Goal: Transaction & Acquisition: Purchase product/service

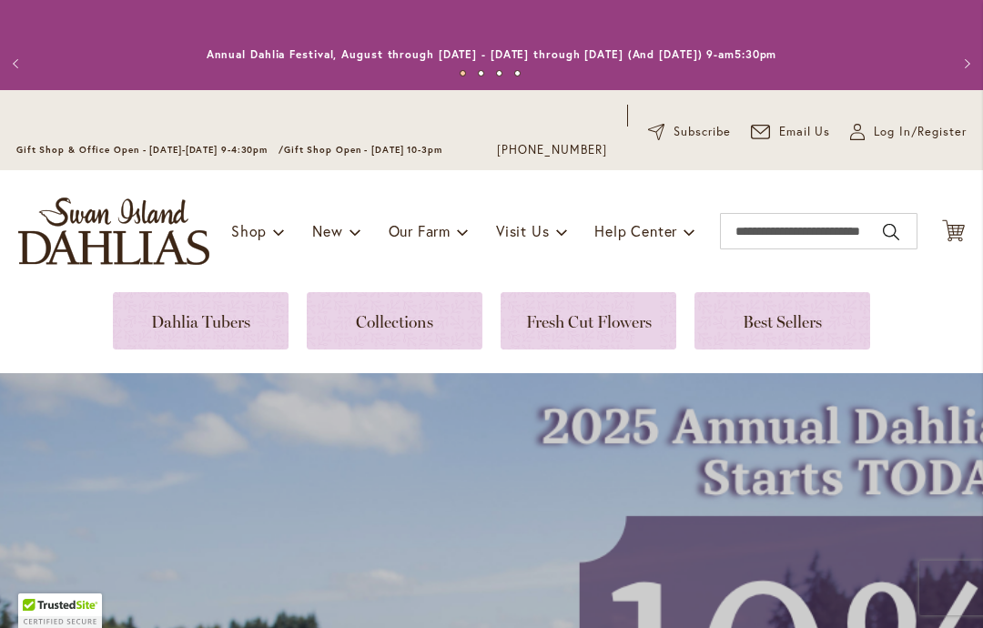
click at [882, 134] on span "Log In/Register" at bounding box center [920, 132] width 93 height 18
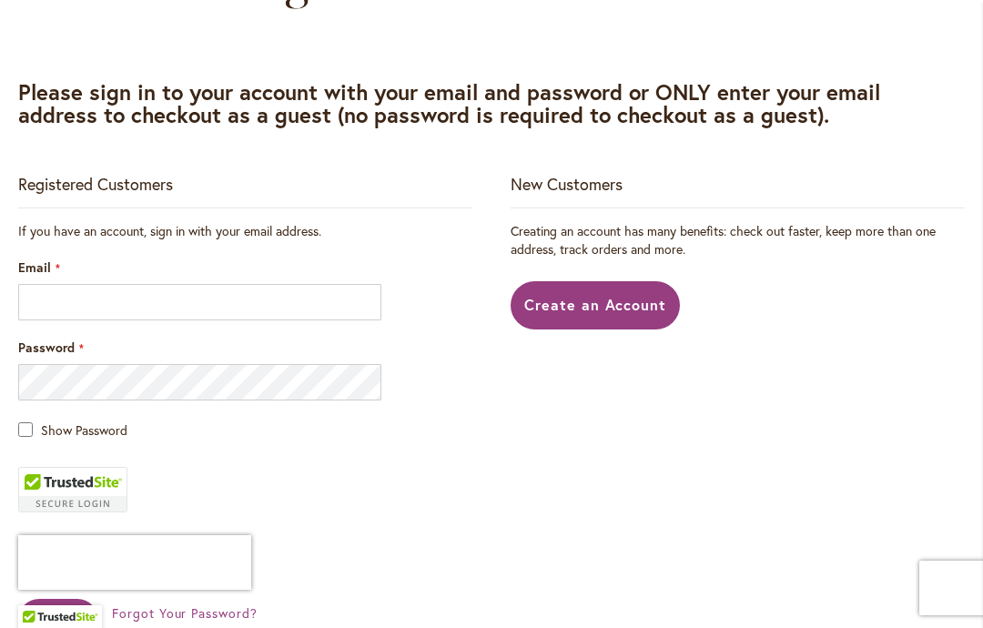
scroll to position [452, 0]
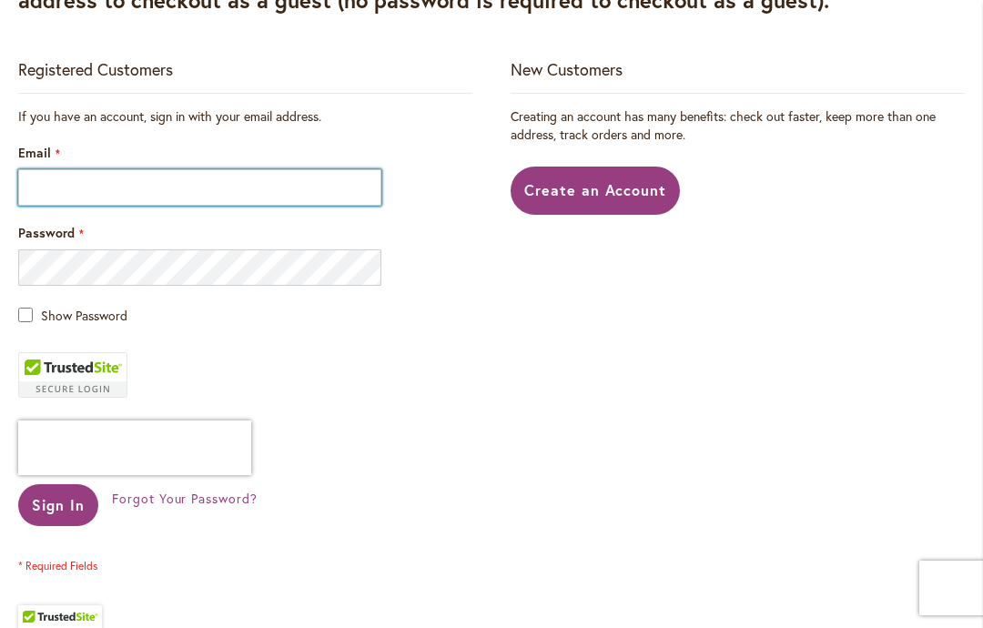
click at [135, 182] on input "Email" at bounding box center [199, 187] width 363 height 36
type input "**********"
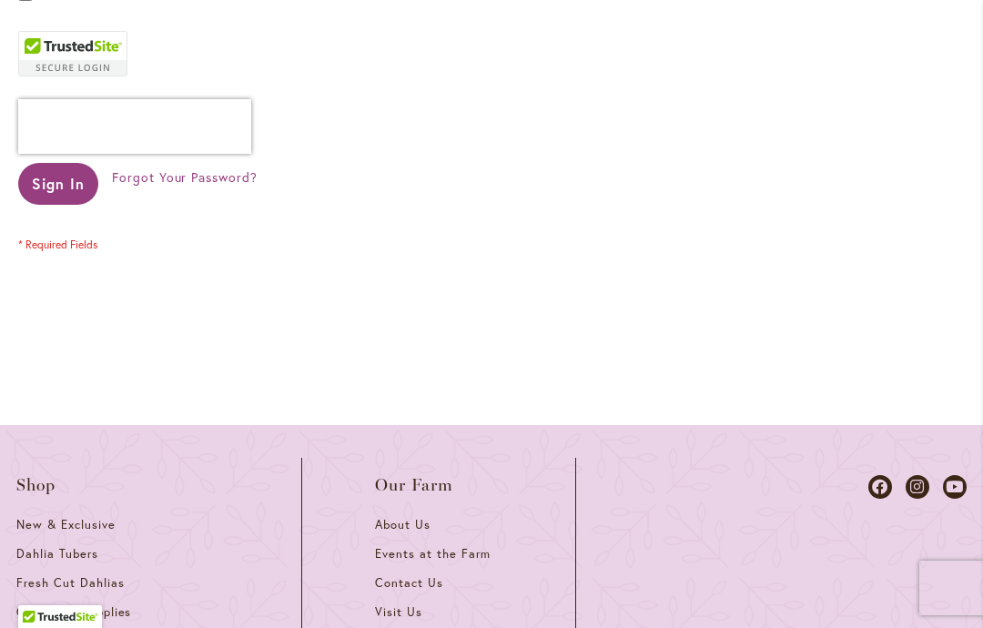
scroll to position [773, 0]
click at [66, 185] on span "Sign In" at bounding box center [58, 184] width 53 height 19
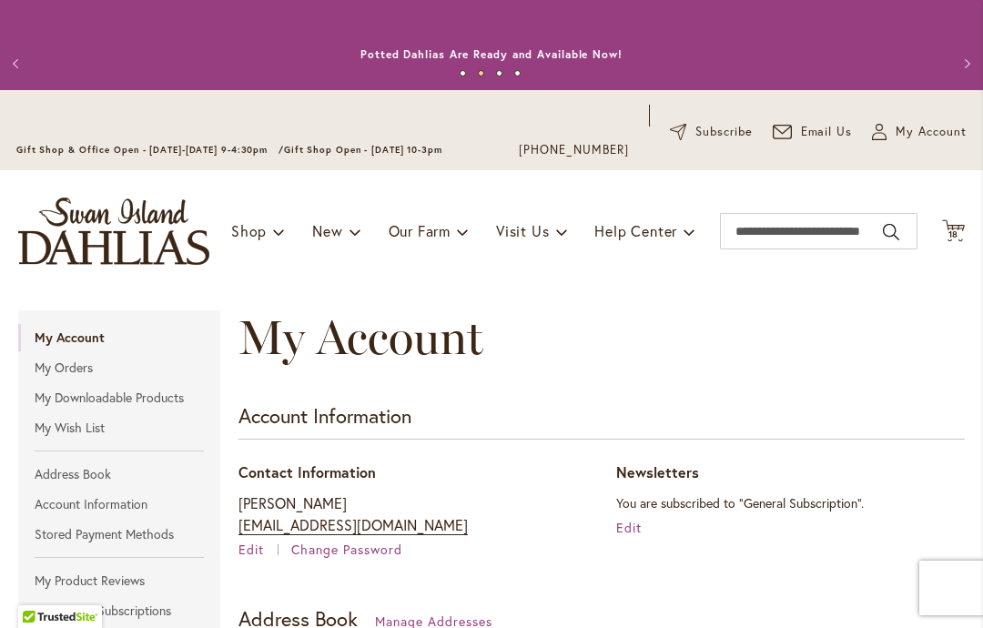
click at [963, 225] on icon at bounding box center [953, 230] width 23 height 22
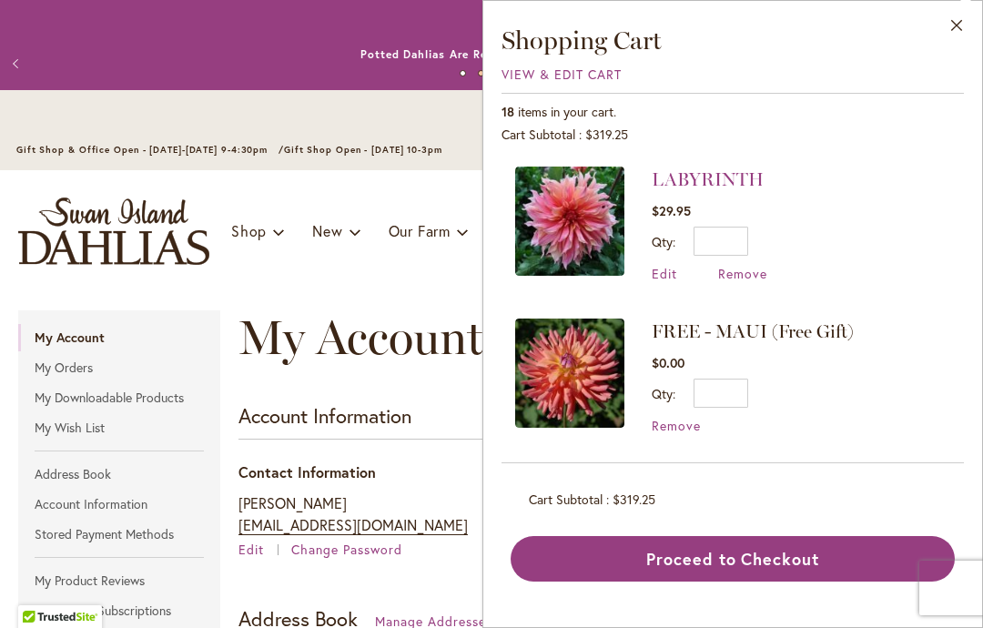
click at [567, 70] on span "View & Edit Cart" at bounding box center [562, 74] width 120 height 17
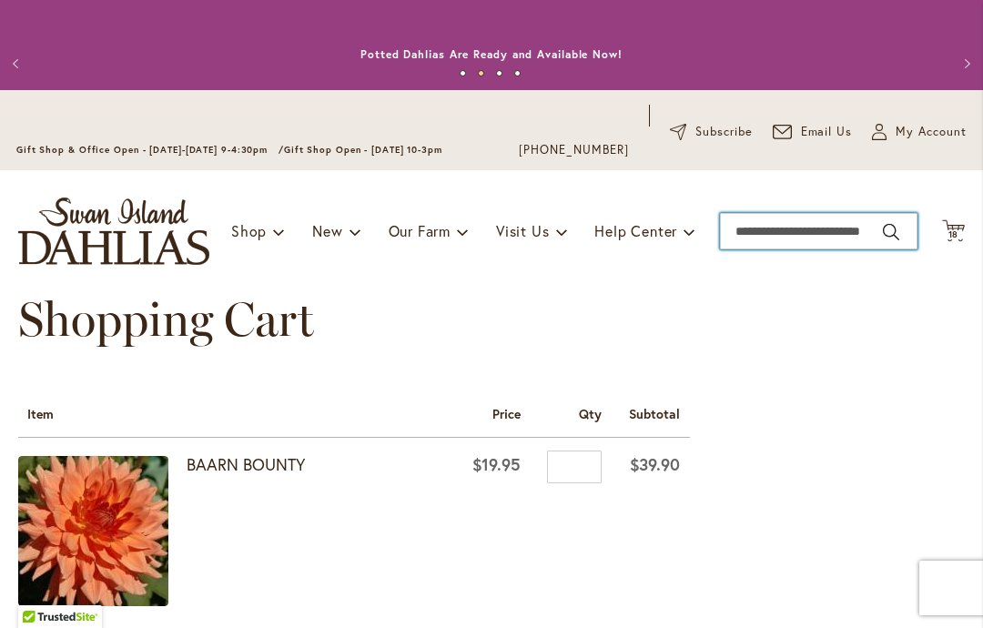
click at [782, 225] on input "Search" at bounding box center [819, 231] width 198 height 36
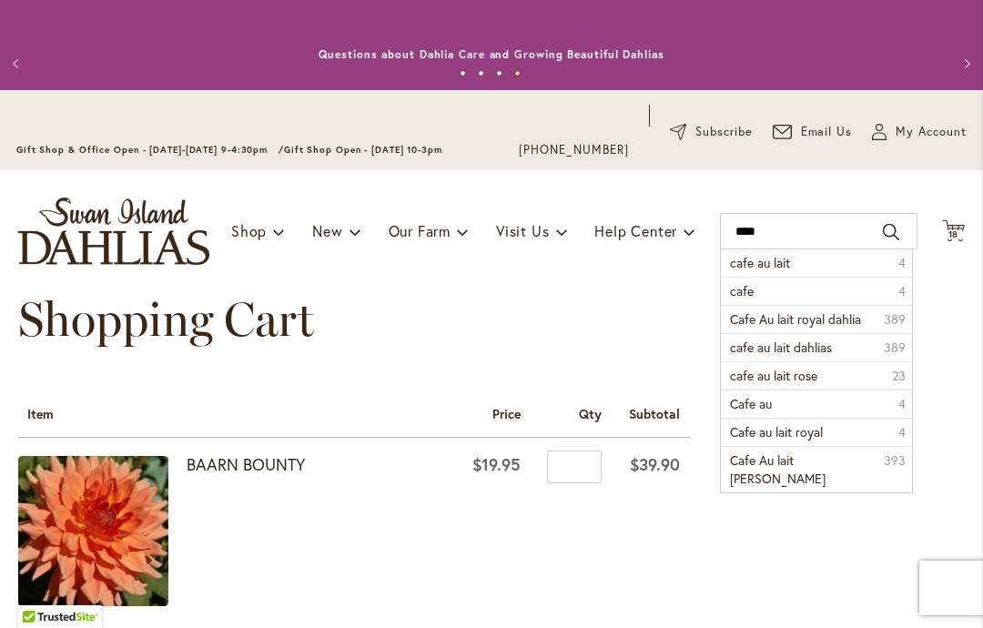
click at [790, 259] on span "cafe au lait" at bounding box center [760, 262] width 60 height 17
type input "**********"
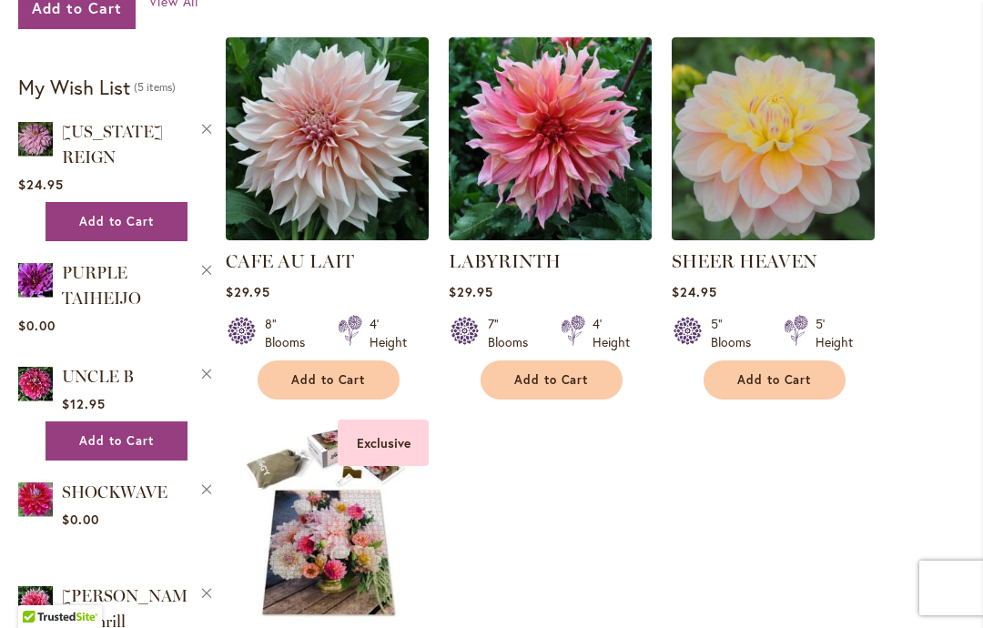
scroll to position [695, 0]
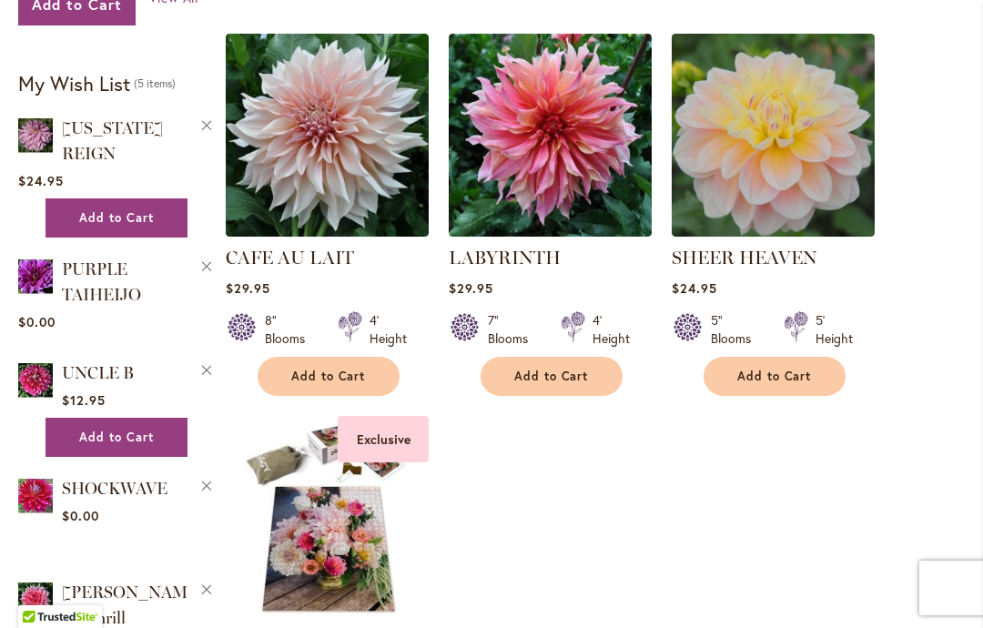
click at [333, 375] on span "Add to Cart" at bounding box center [328, 376] width 75 height 15
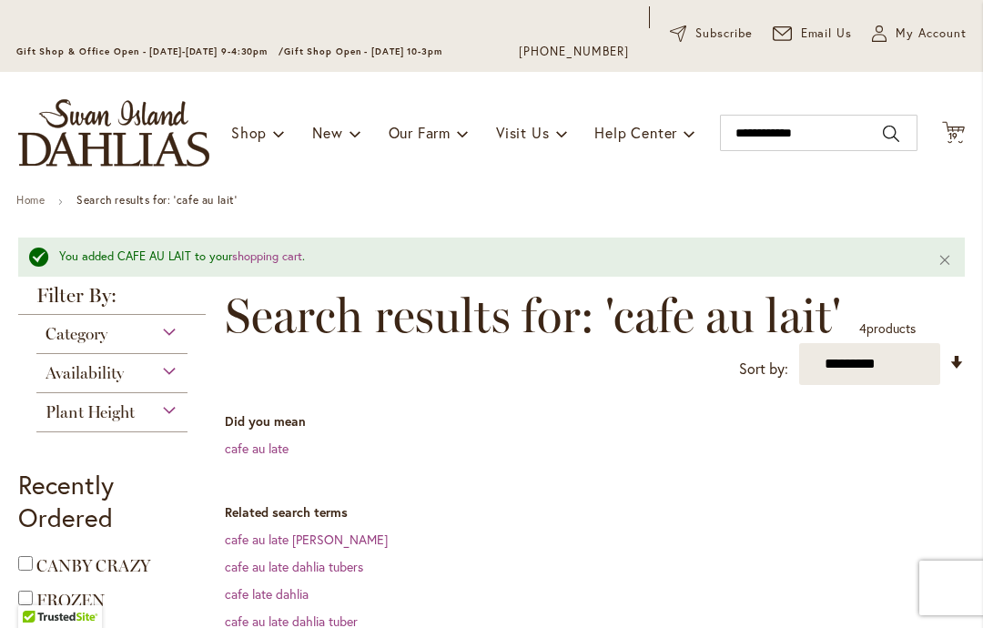
scroll to position [98, 0]
click at [957, 138] on span "19" at bounding box center [953, 136] width 11 height 12
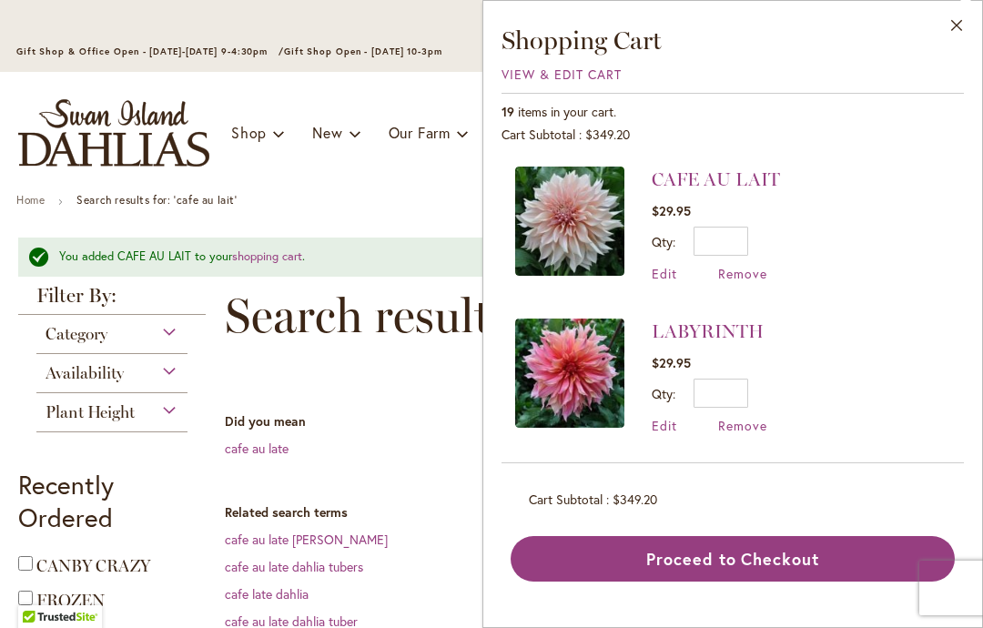
click at [574, 76] on span "View & Edit Cart" at bounding box center [562, 74] width 120 height 17
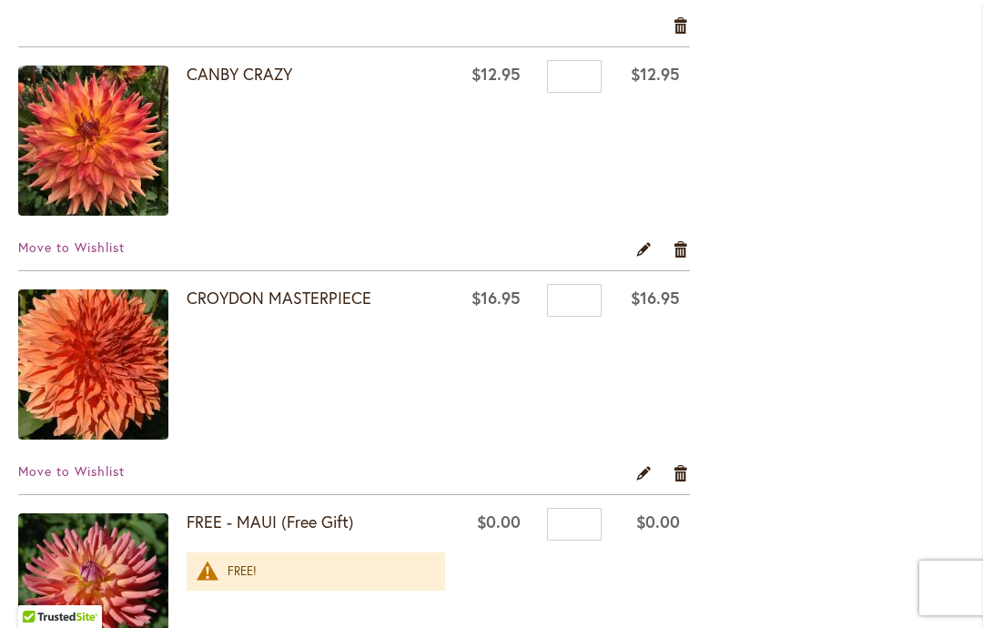
scroll to position [2581, 0]
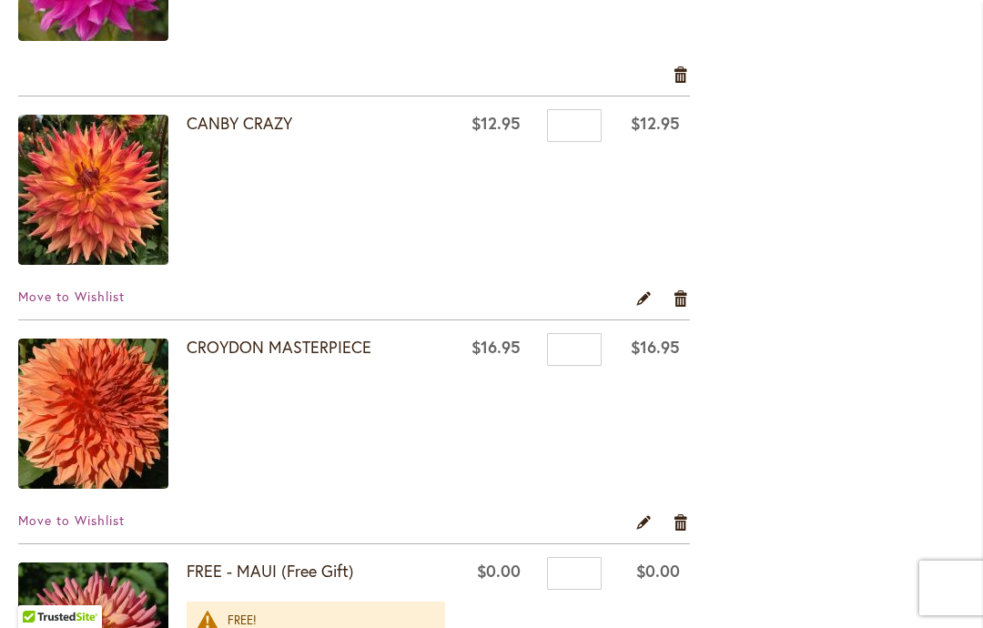
click at [98, 294] on span "Move to Wishlist" at bounding box center [71, 296] width 106 height 17
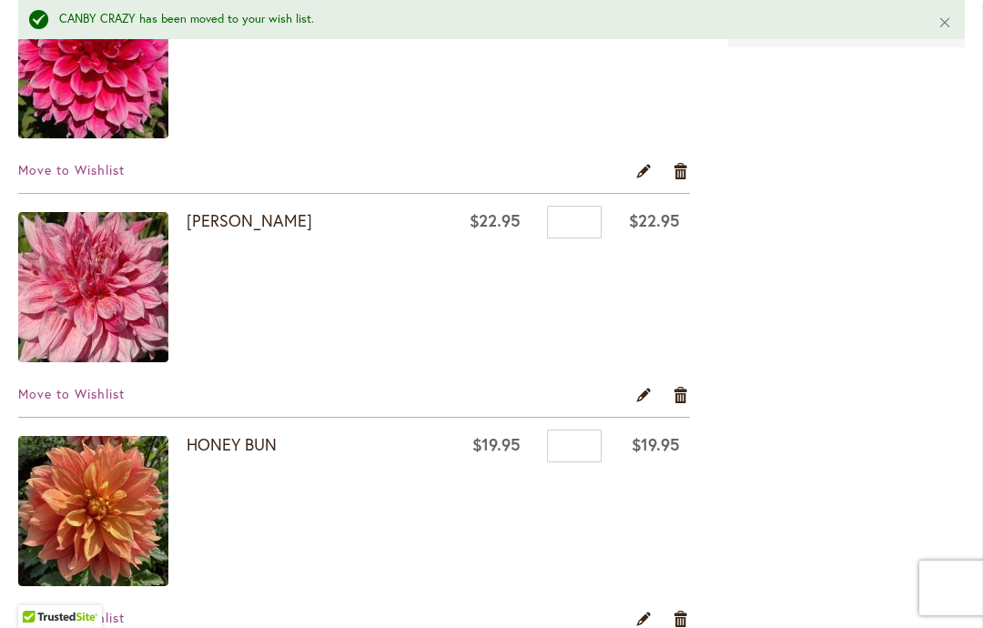
scroll to position [965, 0]
click at [100, 168] on span "Move to Wishlist" at bounding box center [71, 168] width 106 height 17
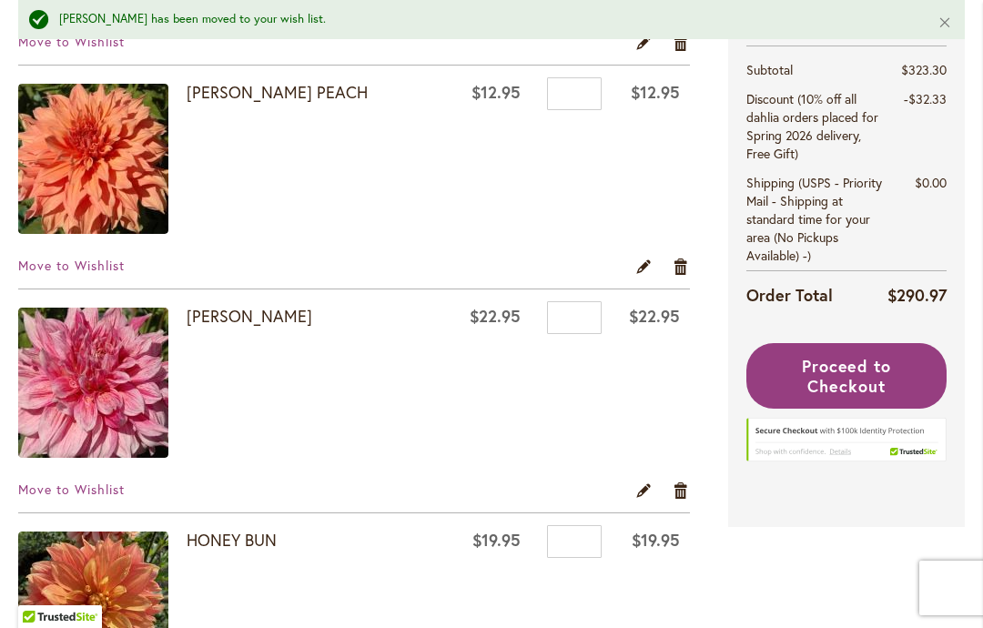
scroll to position [645, 0]
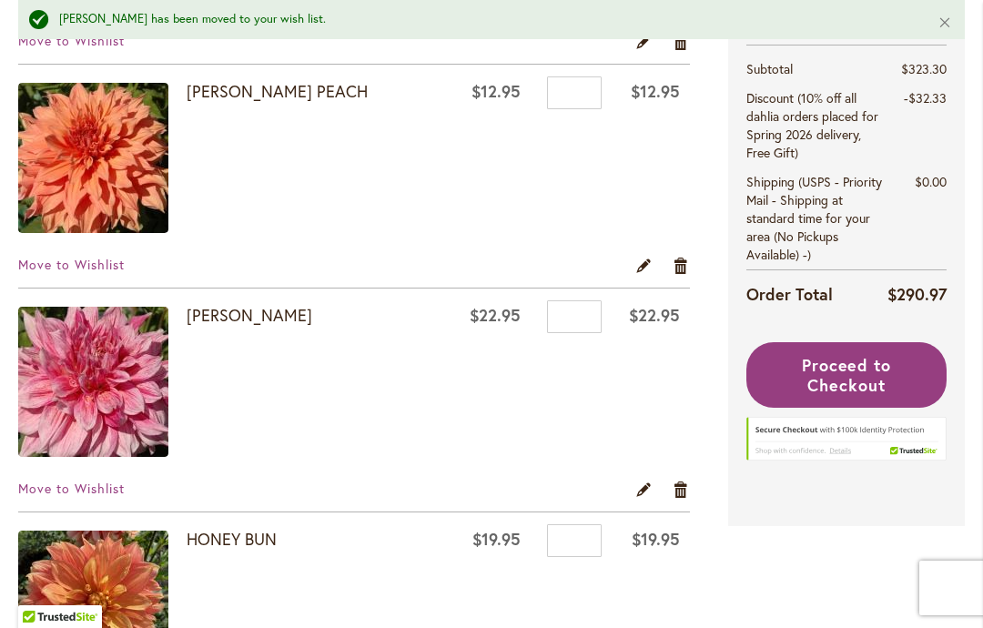
click at [841, 323] on th "Order Total" at bounding box center [816, 296] width 141 height 54
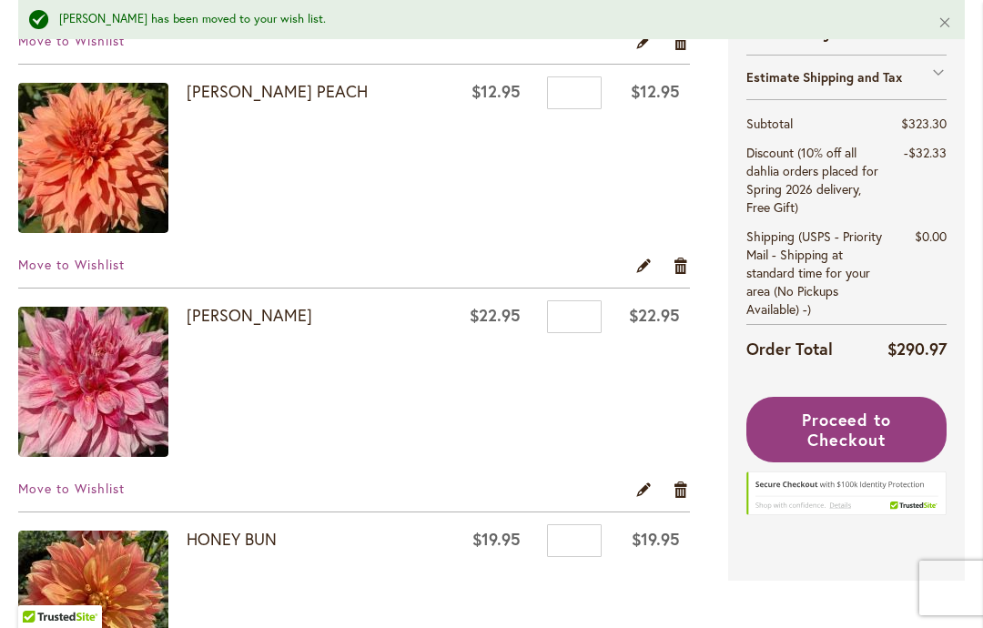
click at [846, 428] on span "Proceed to Checkout" at bounding box center [847, 430] width 90 height 42
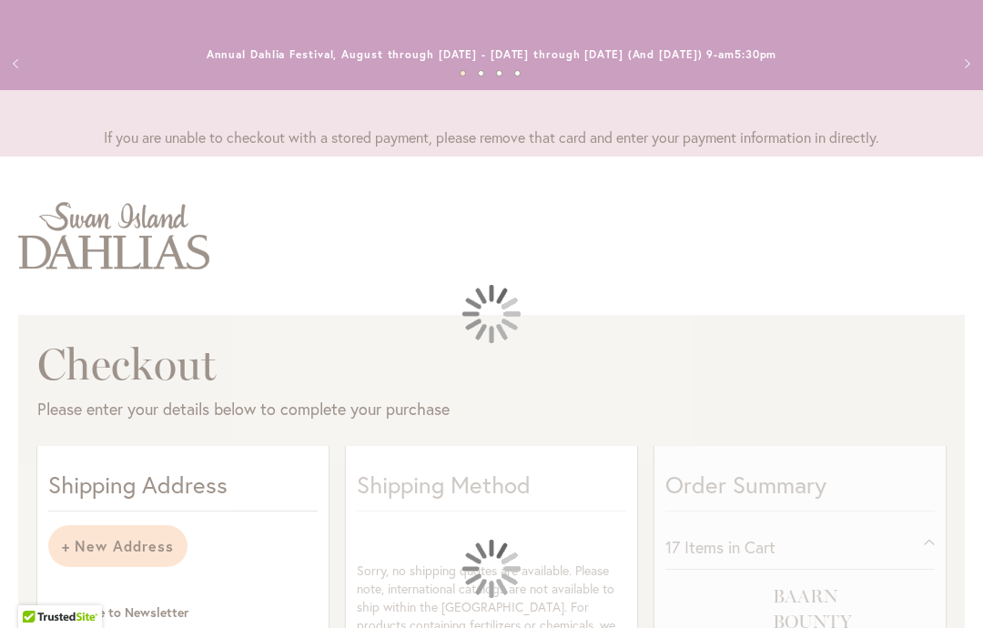
select select "**********"
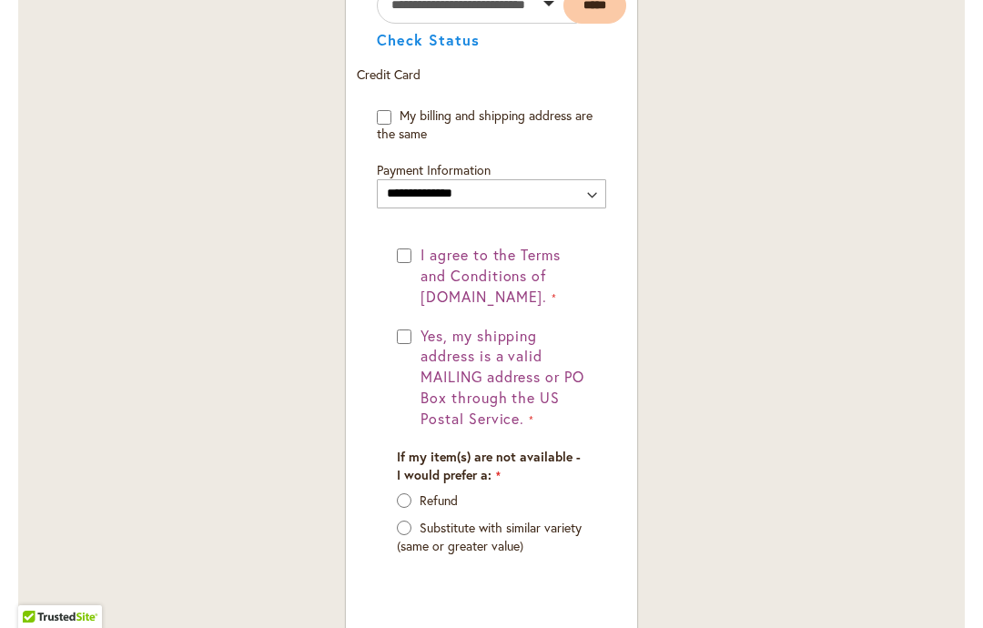
scroll to position [1370, 0]
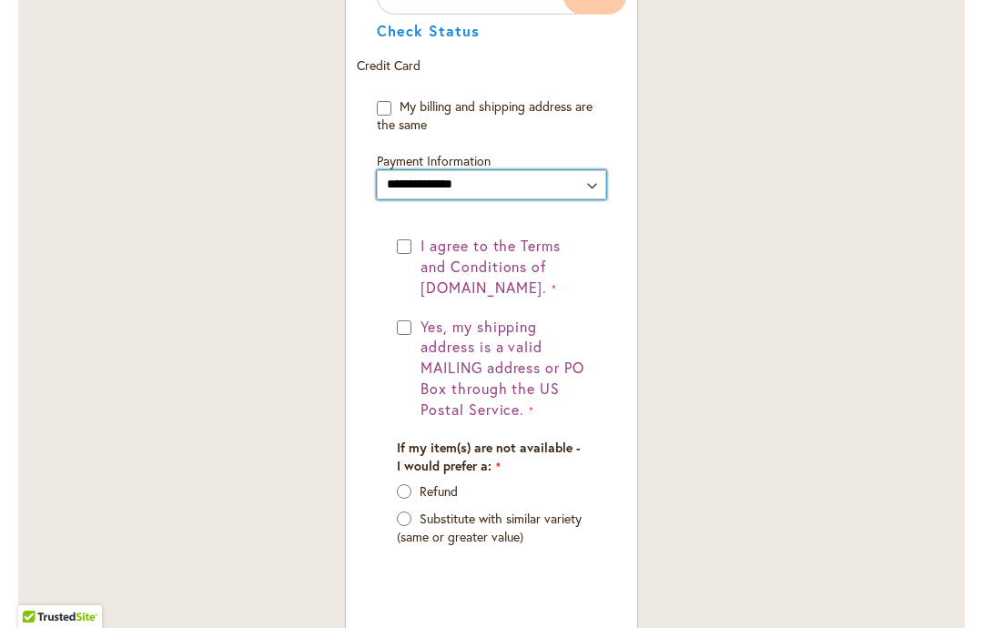
click at [598, 182] on select "**********" at bounding box center [491, 184] width 229 height 29
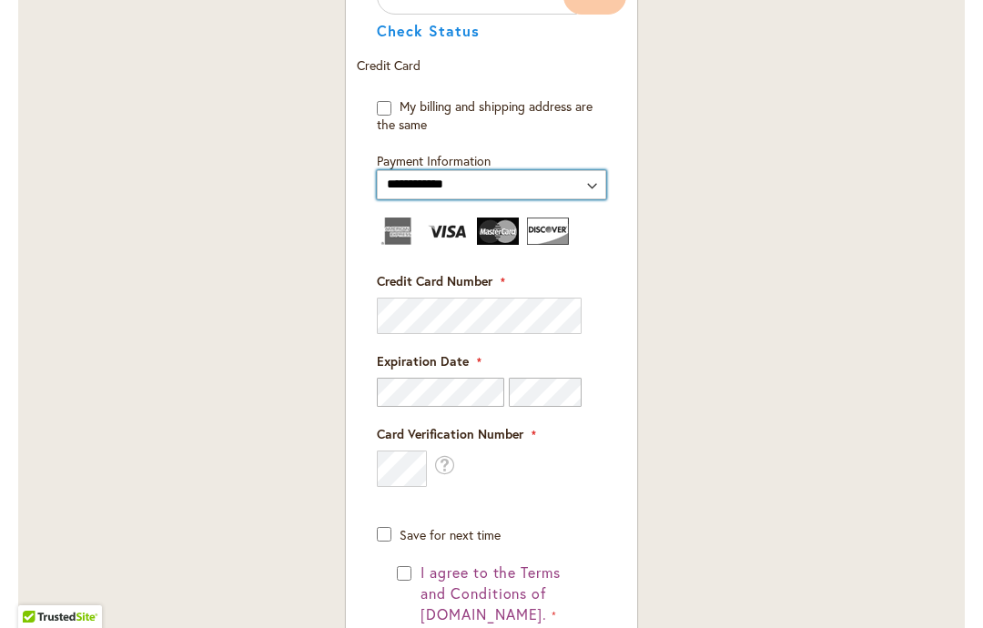
click at [472, 174] on select "**********" at bounding box center [491, 184] width 229 height 29
click at [400, 189] on select "**********" at bounding box center [491, 184] width 229 height 29
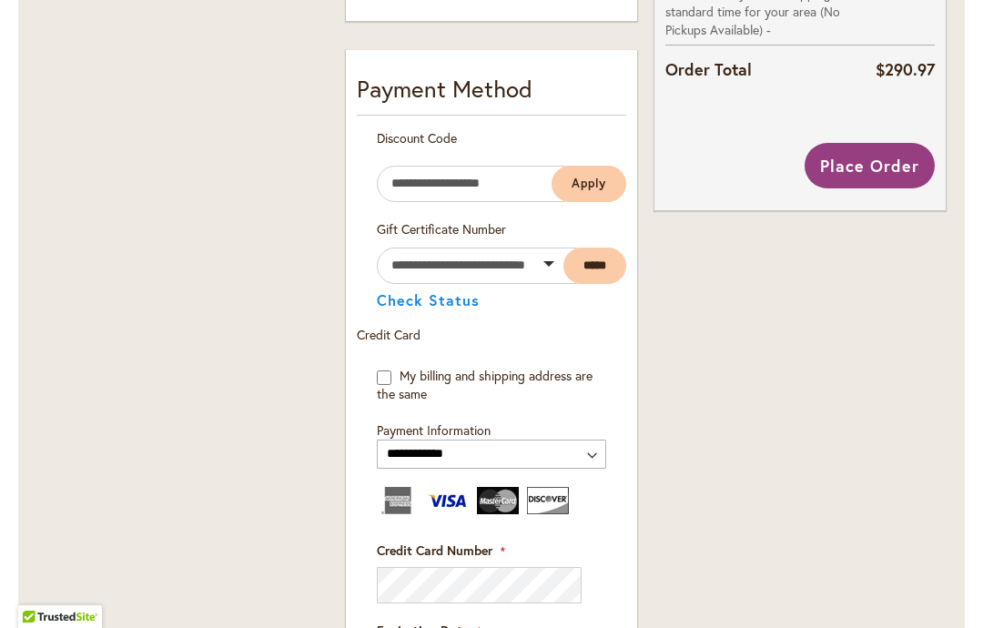
scroll to position [1084, 0]
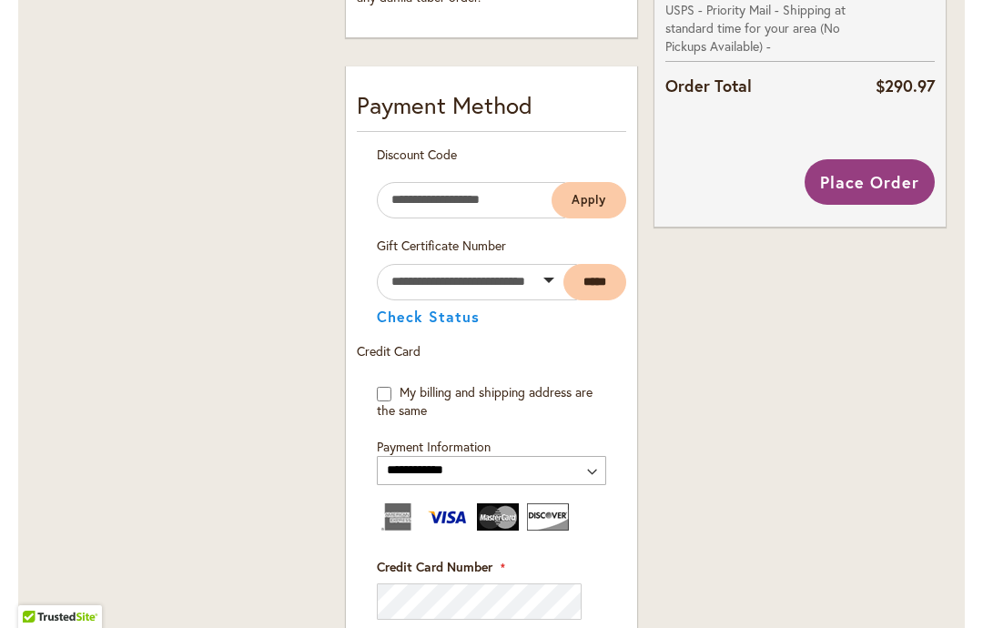
click at [871, 176] on span "Place Order" at bounding box center [869, 182] width 99 height 22
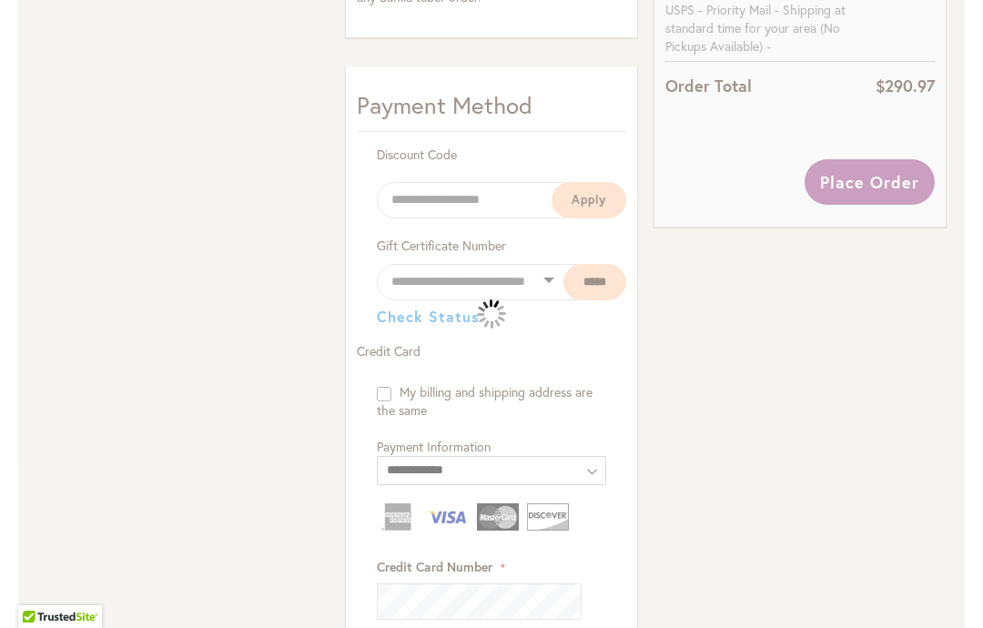
select select
